Goal: Task Accomplishment & Management: Use online tool/utility

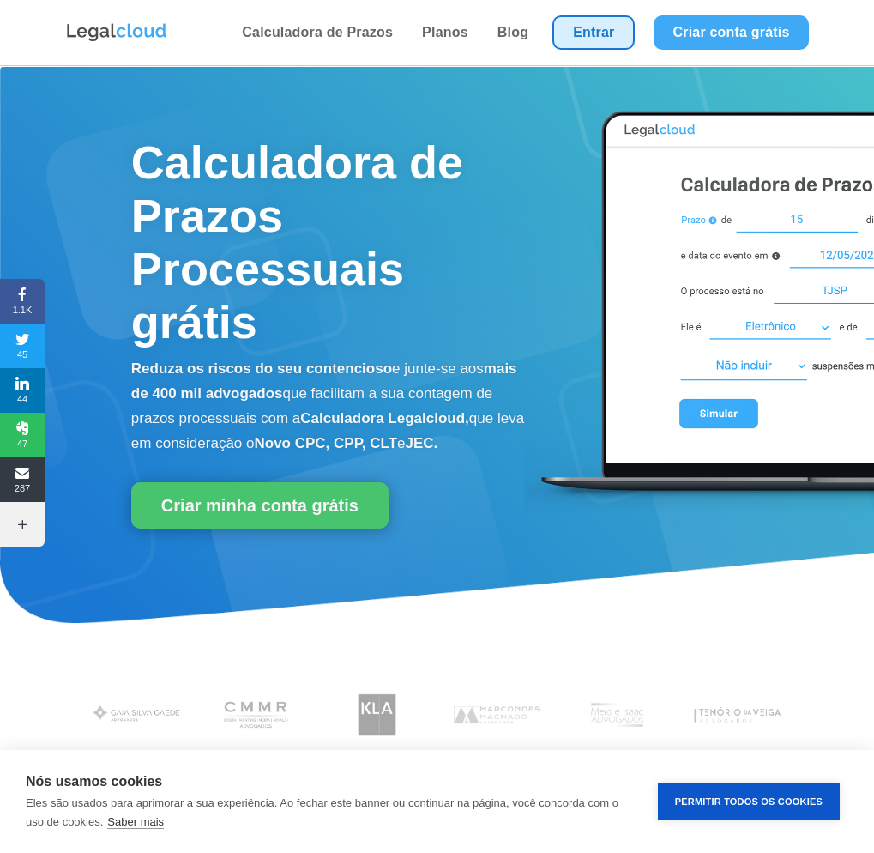
click at [596, 31] on link "Entrar" at bounding box center [593, 32] width 82 height 34
click at [592, 38] on link "Entrar" at bounding box center [593, 32] width 82 height 34
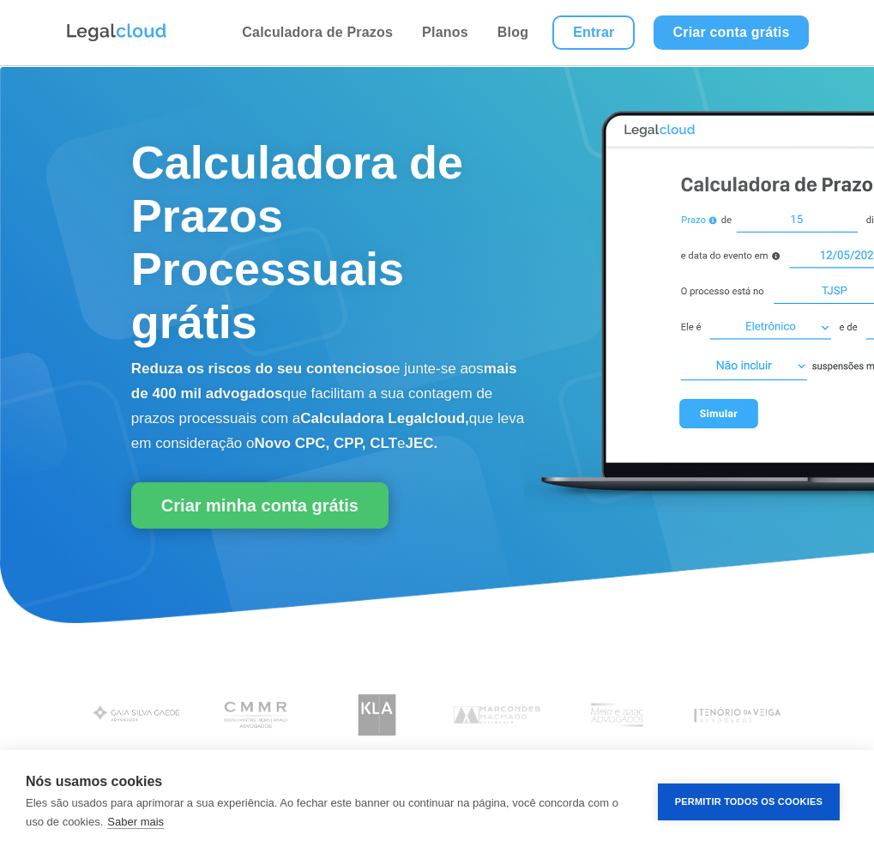
click at [601, 15] on link "Entrar" at bounding box center [593, 32] width 82 height 34
